Goal: Use online tool/utility: Use online tool/utility

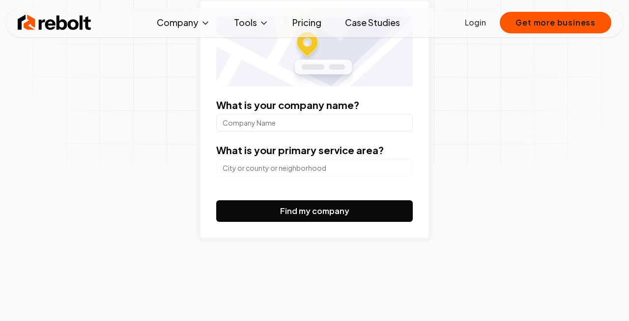
scroll to position [154, 0]
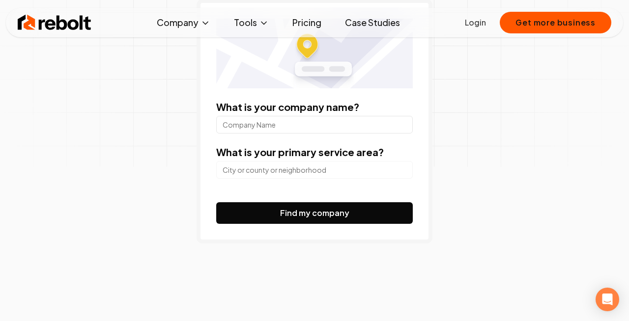
click at [309, 119] on input "What is your company name?" at bounding box center [314, 125] width 197 height 18
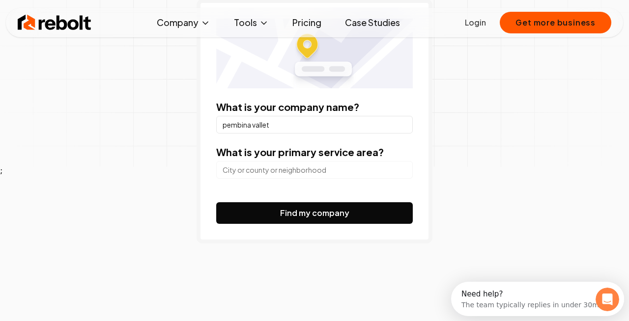
scroll to position [0, 0]
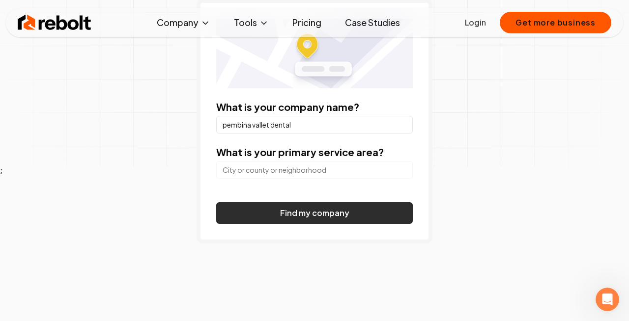
type input "pembina vallet dental"
click at [338, 211] on button "Find my company" at bounding box center [314, 213] width 197 height 22
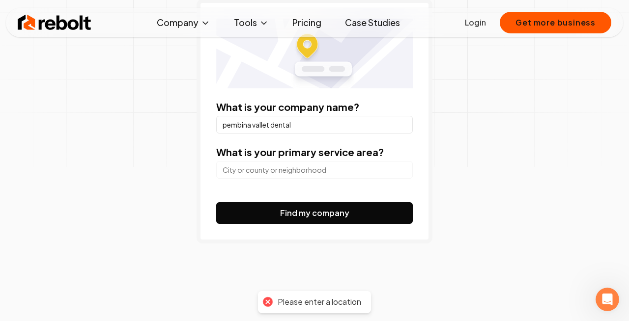
click at [324, 174] on input "search" at bounding box center [314, 170] width 197 height 18
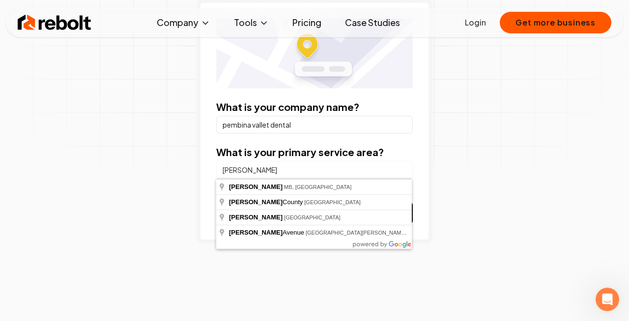
type input "[PERSON_NAME], [GEOGRAPHIC_DATA], [GEOGRAPHIC_DATA]"
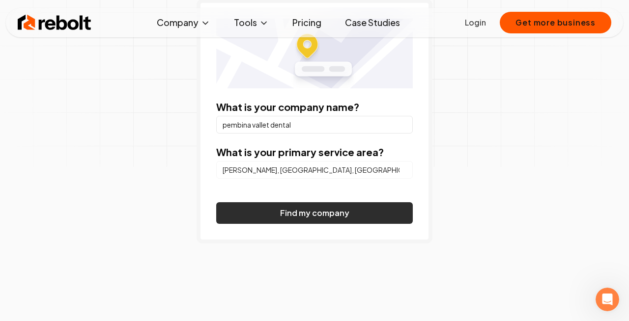
click at [304, 203] on button "Find my company" at bounding box center [314, 213] width 197 height 22
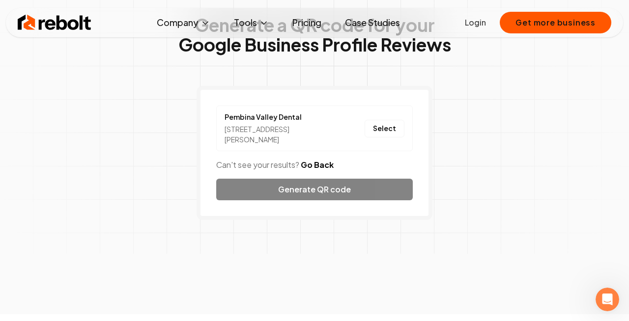
scroll to position [68, 0]
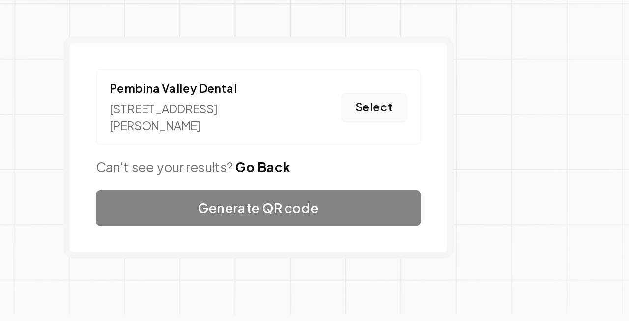
click at [394, 129] on button "Select" at bounding box center [385, 128] width 40 height 18
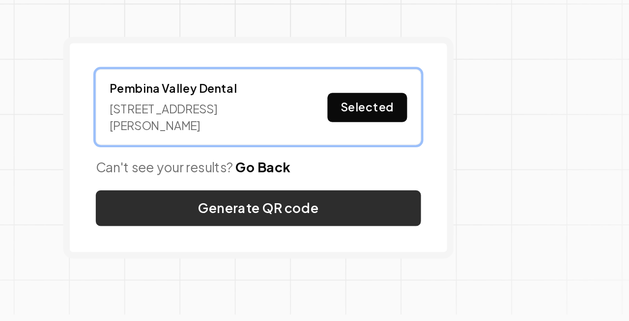
click at [368, 191] on button "Generate QR code" at bounding box center [314, 189] width 197 height 22
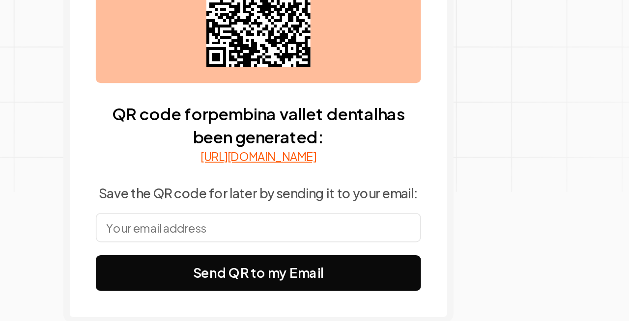
scroll to position [103, 0]
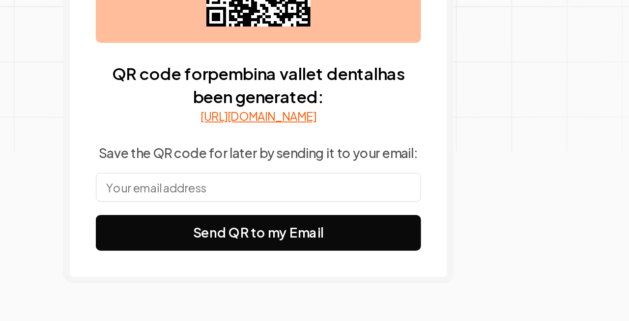
click at [341, 202] on link "[URL][DOMAIN_NAME]" at bounding box center [315, 197] width 70 height 10
click at [350, 249] on input "text" at bounding box center [314, 240] width 197 height 18
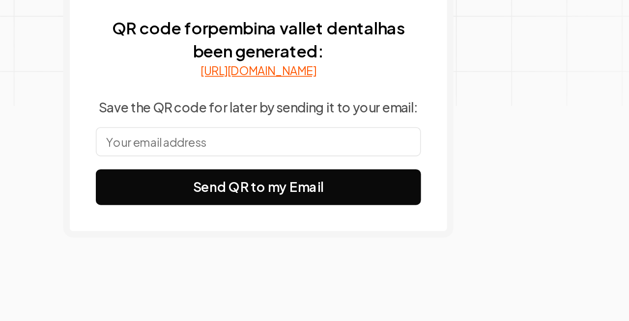
scroll to position [131, 0]
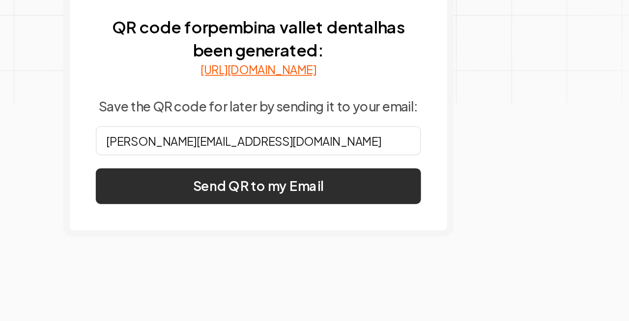
type input "[PERSON_NAME][EMAIL_ADDRESS][DOMAIN_NAME]"
click at [357, 247] on button "Send QR to my Email" at bounding box center [314, 240] width 197 height 22
